Goal: Task Accomplishment & Management: Complete application form

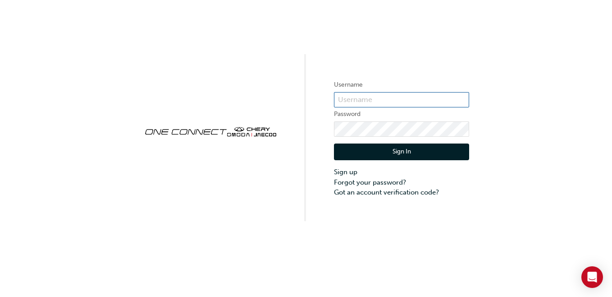
click at [373, 98] on input "text" at bounding box center [401, 99] width 135 height 15
type input "CHNZ0183"
click button "Sign In" at bounding box center [401, 151] width 135 height 17
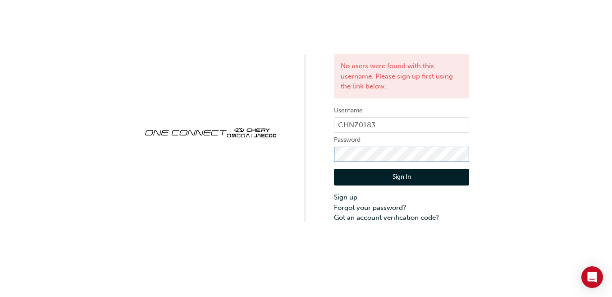
click button "Sign In" at bounding box center [401, 177] width 135 height 17
click at [349, 196] on link "Sign up" at bounding box center [401, 197] width 135 height 10
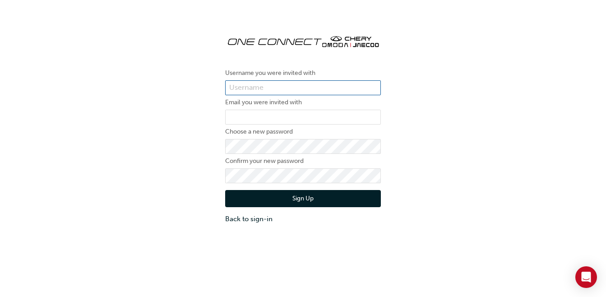
click at [268, 91] on input "text" at bounding box center [303, 87] width 156 height 15
type input "CHNZ0183"
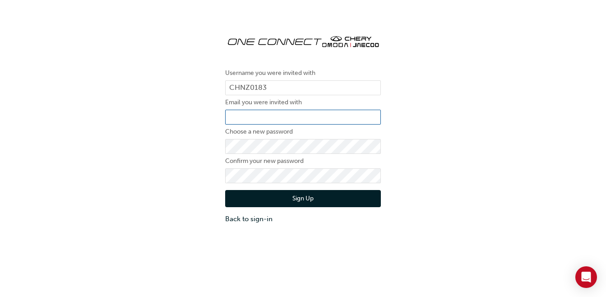
click at [271, 120] on input "email" at bounding box center [303, 117] width 156 height 15
type input "[EMAIL_ADDRESS][DOMAIN_NAME]"
click at [299, 198] on button "Sign Up" at bounding box center [303, 198] width 156 height 17
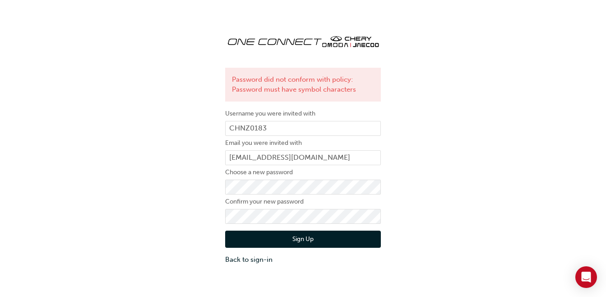
click at [306, 237] on button "Sign Up" at bounding box center [303, 238] width 156 height 17
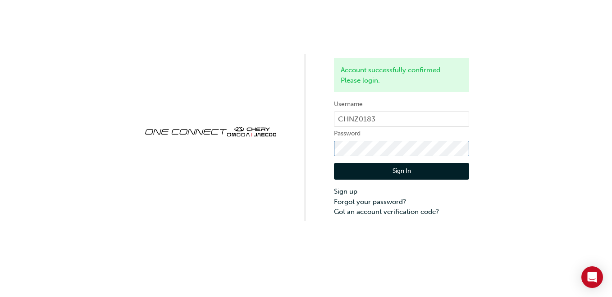
click button "Sign In" at bounding box center [401, 171] width 135 height 17
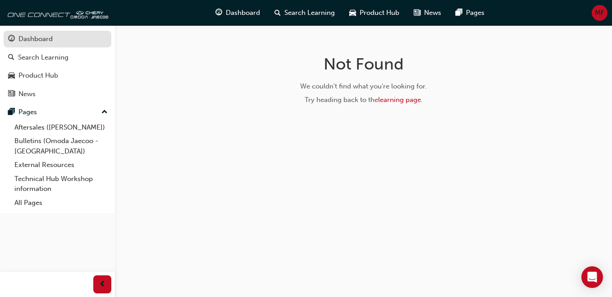
click at [34, 41] on div "Dashboard" at bounding box center [35, 39] width 34 height 10
